Goal: Information Seeking & Learning: Learn about a topic

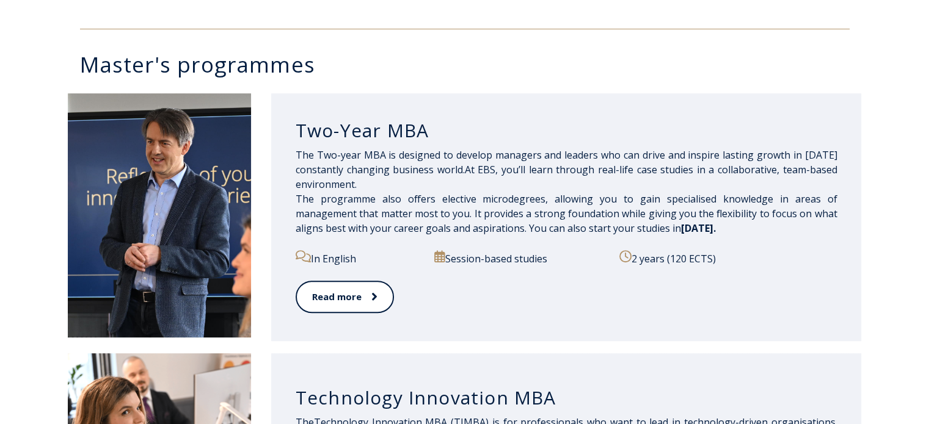
scroll to position [593, 0]
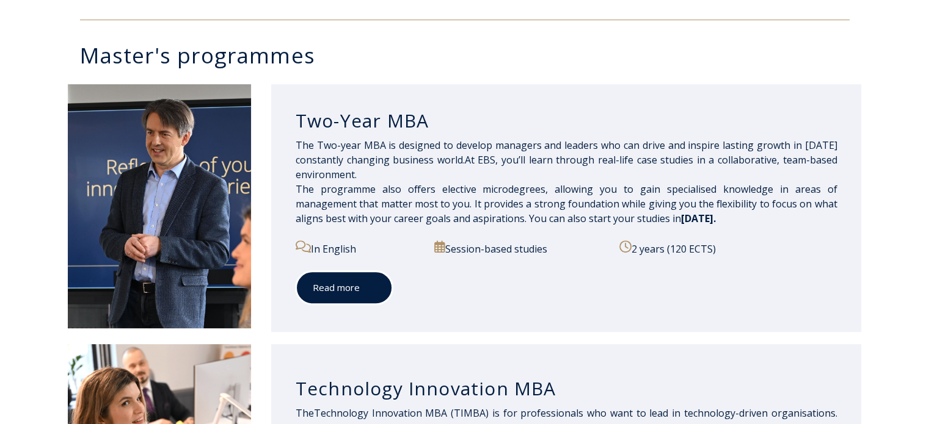
click at [356, 281] on link "Read more" at bounding box center [343, 288] width 97 height 34
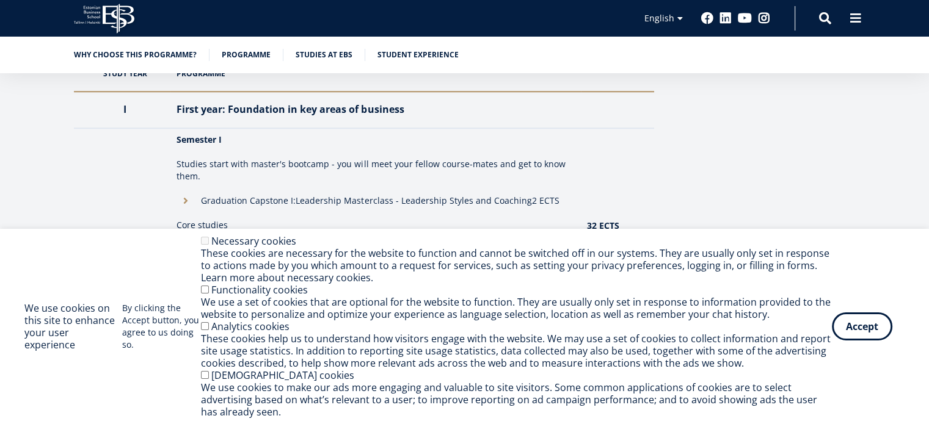
scroll to position [1123, 0]
click at [868, 327] on button "Accept" at bounding box center [862, 324] width 60 height 28
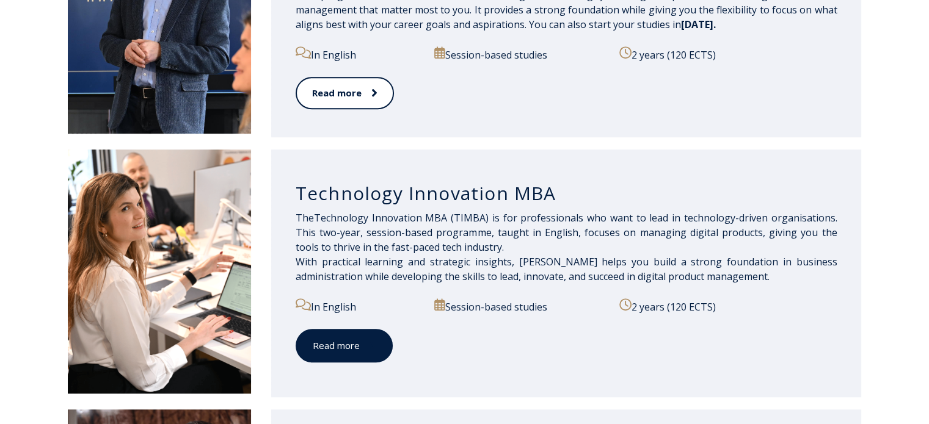
scroll to position [891, 0]
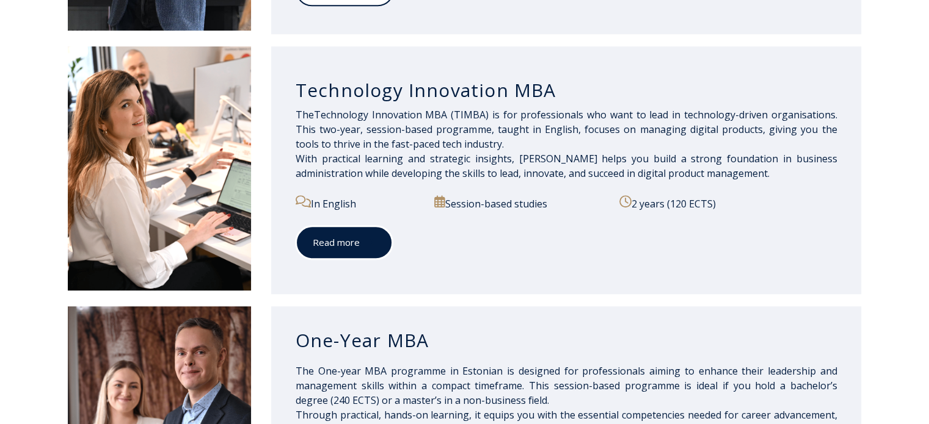
click at [346, 248] on link "Read more" at bounding box center [343, 243] width 97 height 34
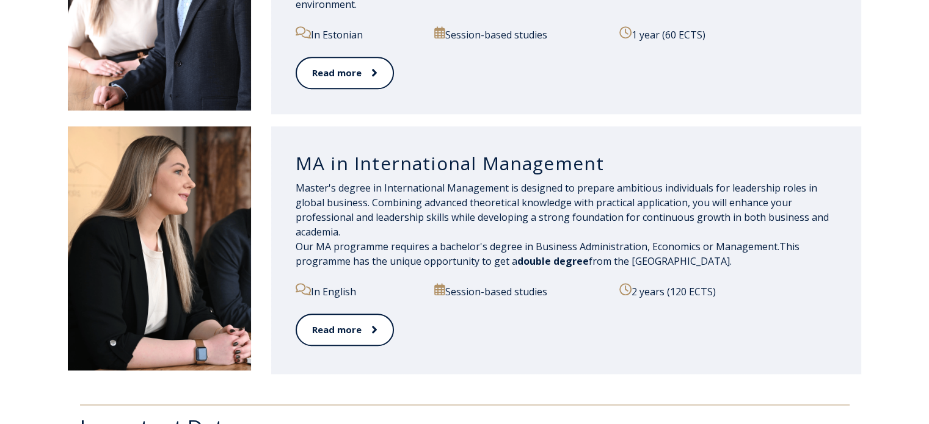
scroll to position [1331, 0]
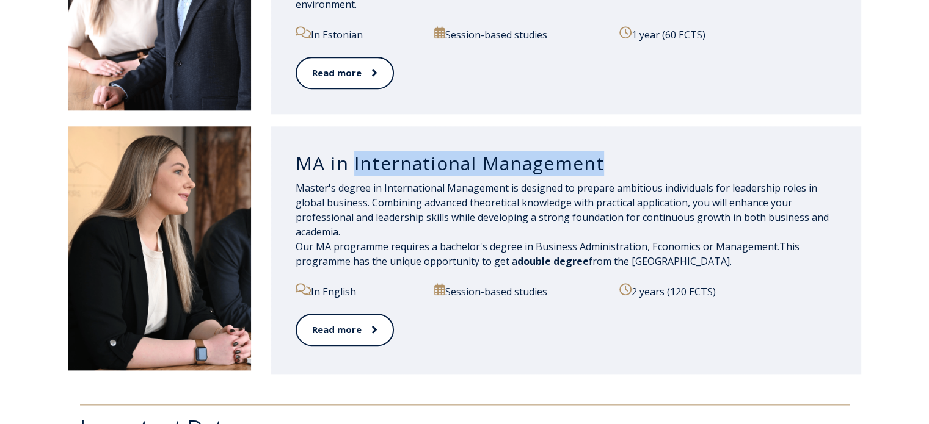
drag, startPoint x: 623, startPoint y: 171, endPoint x: 352, endPoint y: 167, distance: 271.1
click at [352, 167] on h3 "MA in International Management" at bounding box center [566, 163] width 542 height 23
copy h3 "International Management"
click at [376, 341] on link "Read more" at bounding box center [343, 330] width 97 height 34
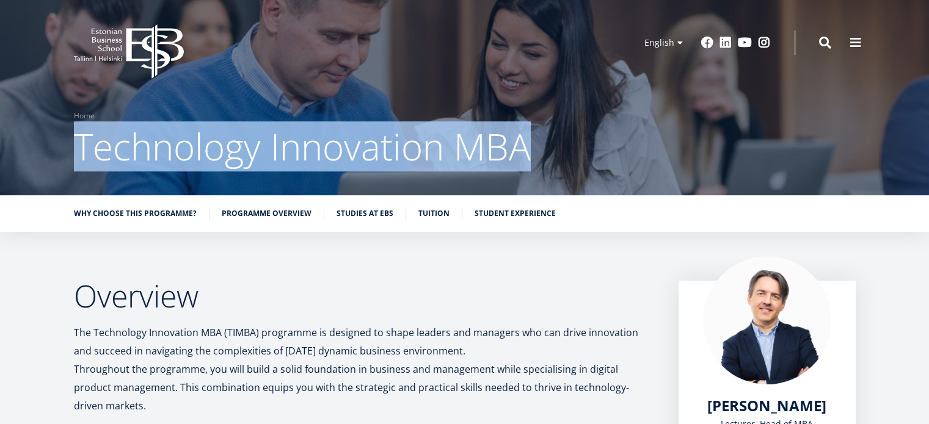
click at [76, 151] on h1 "Technology Innovation MBA" at bounding box center [464, 146] width 781 height 49
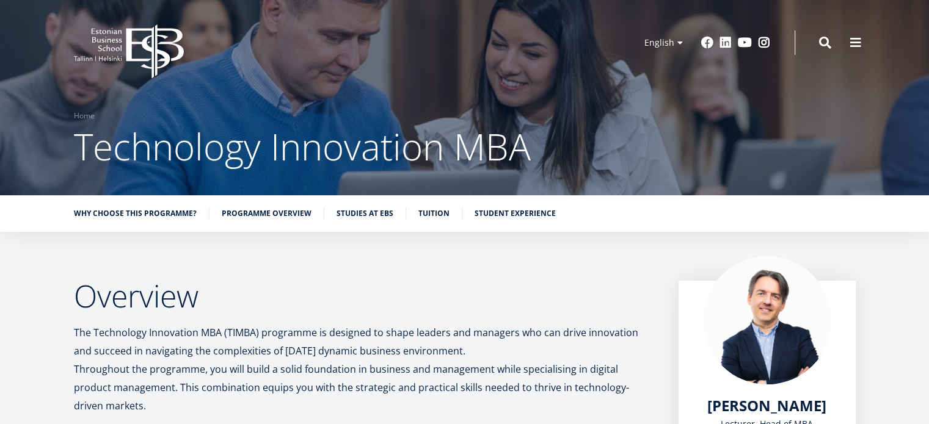
click at [237, 85] on div at bounding box center [464, 97] width 929 height 195
